Goal: Information Seeking & Learning: Learn about a topic

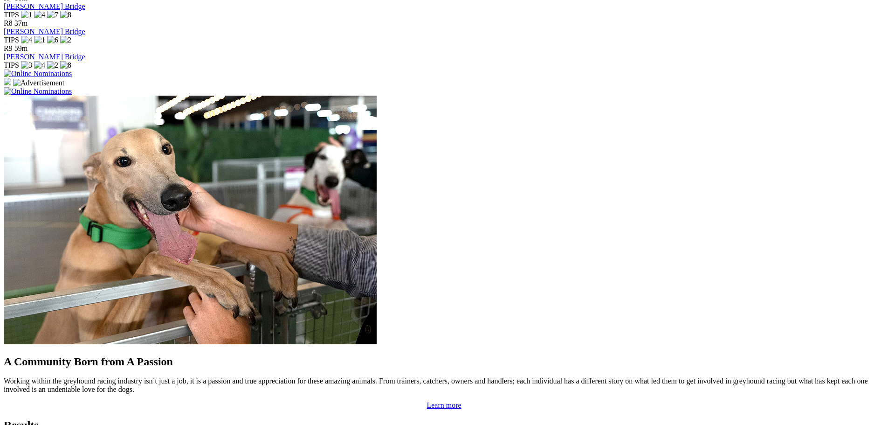
scroll to position [792, 0]
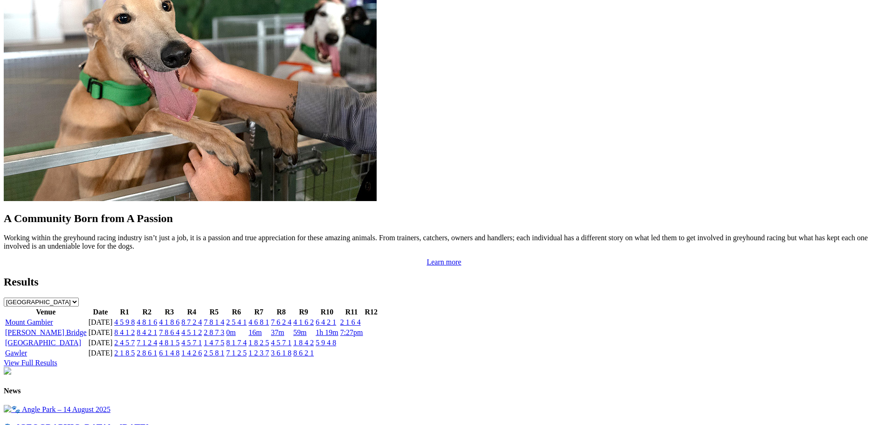
click at [202, 328] on link "4 5 1 2" at bounding box center [191, 332] width 21 height 8
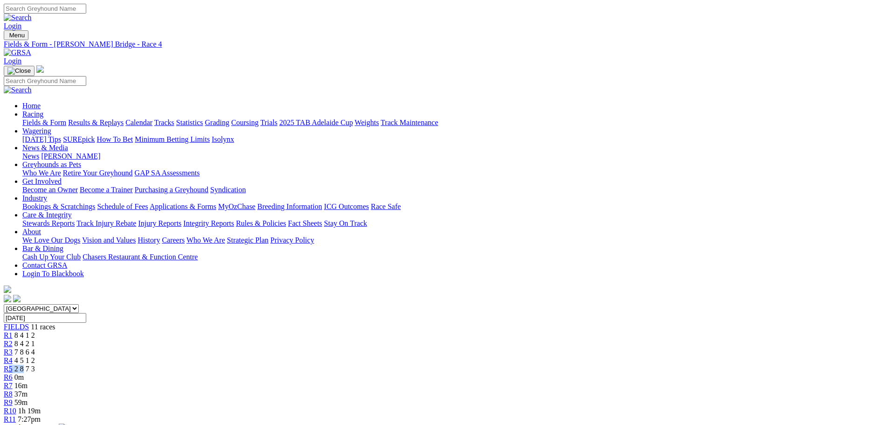
click at [430, 364] on div "R5 2 8 7 3" at bounding box center [444, 368] width 880 height 8
click at [286, 219] on link "Rules & Policies" at bounding box center [261, 223] width 50 height 8
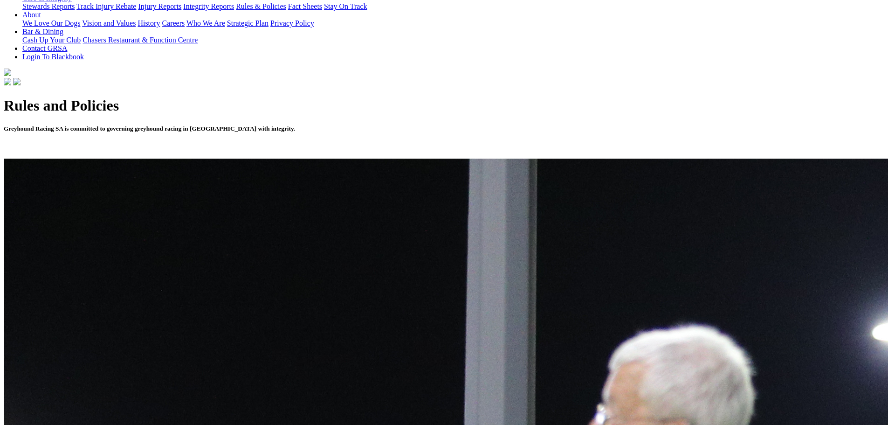
scroll to position [233, 0]
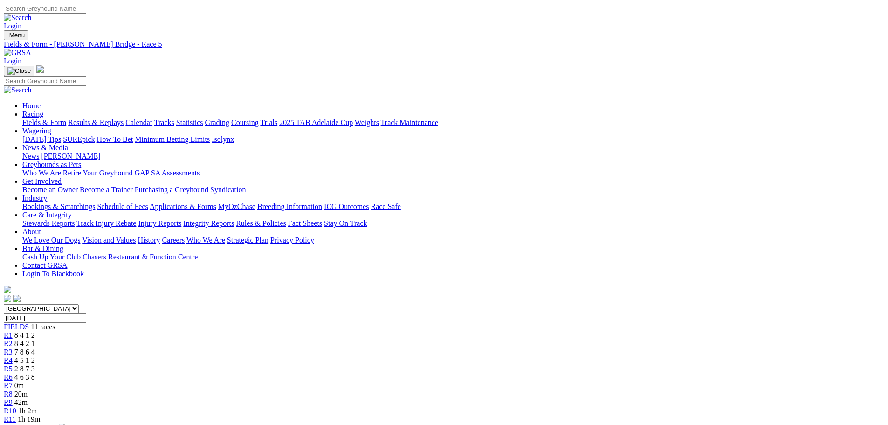
click at [68, 144] on link "News & Media" at bounding box center [45, 148] width 46 height 8
click at [66, 118] on link "Fields & Form" at bounding box center [44, 122] width 44 height 8
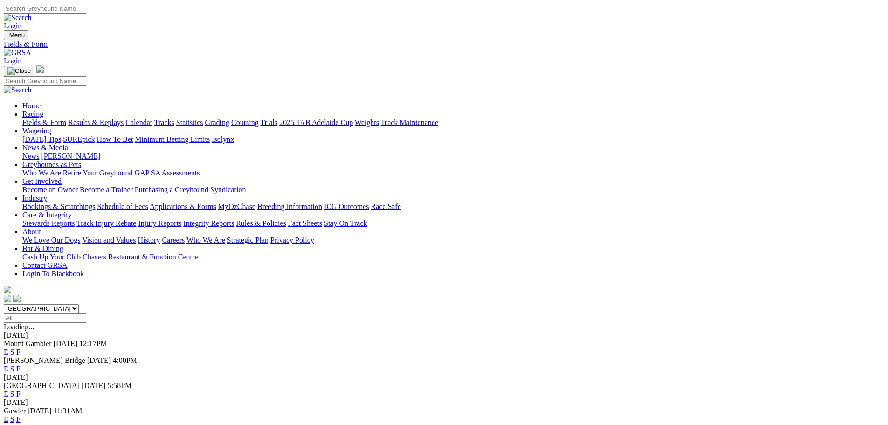
click at [68, 144] on link "News & Media" at bounding box center [45, 148] width 46 height 8
click at [152, 118] on link "Calendar" at bounding box center [138, 122] width 27 height 8
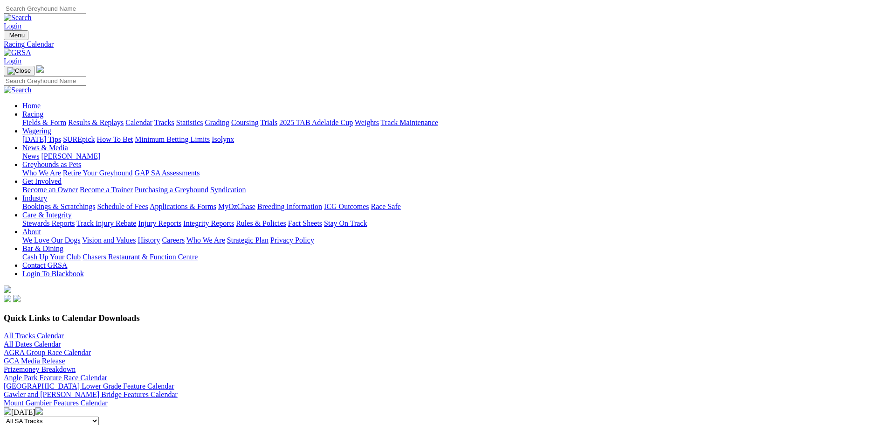
click at [178, 390] on link "Gawler and [PERSON_NAME] Bridge Features Calendar" at bounding box center [91, 394] width 174 height 8
